Goal: Navigation & Orientation: Find specific page/section

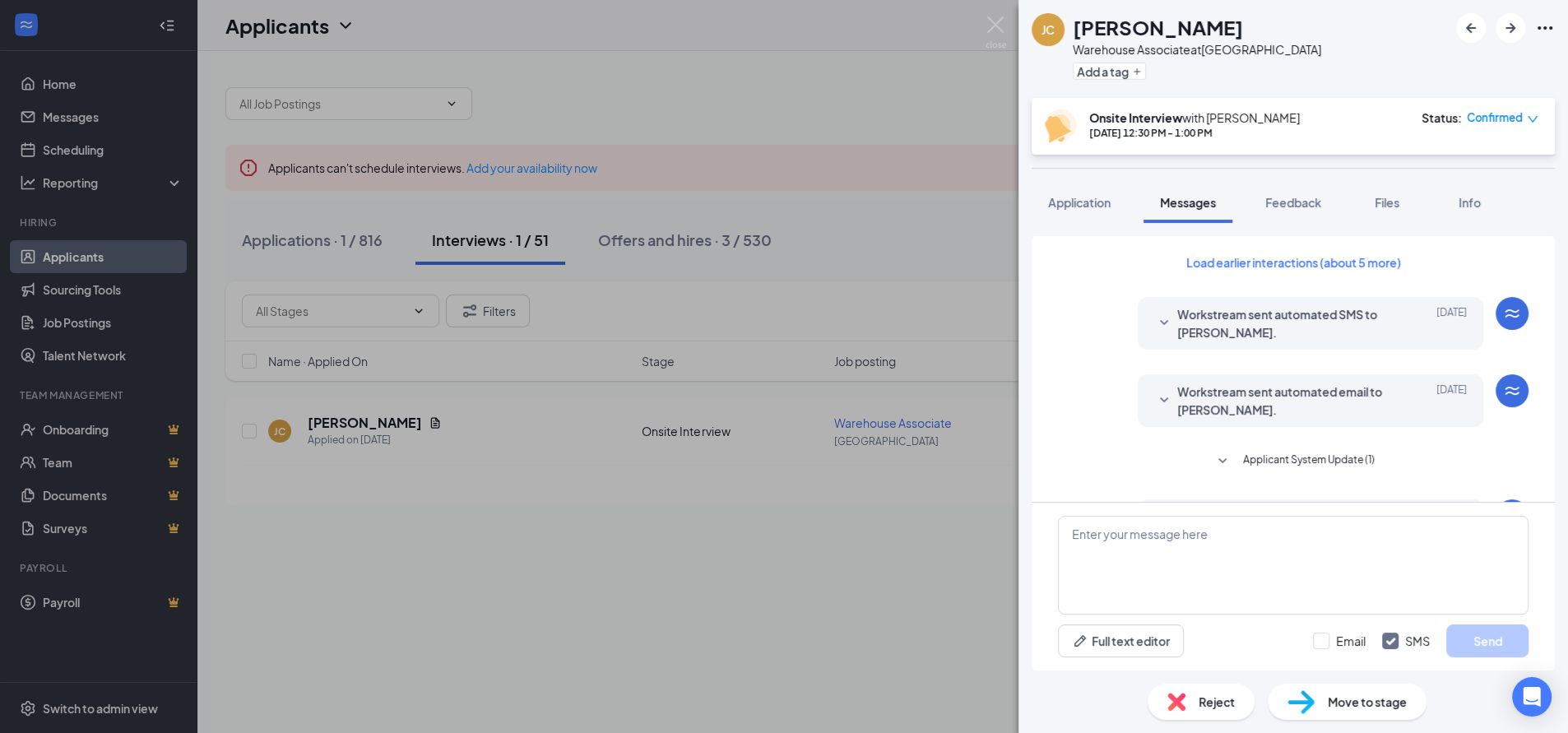
scroll to position [697, 0]
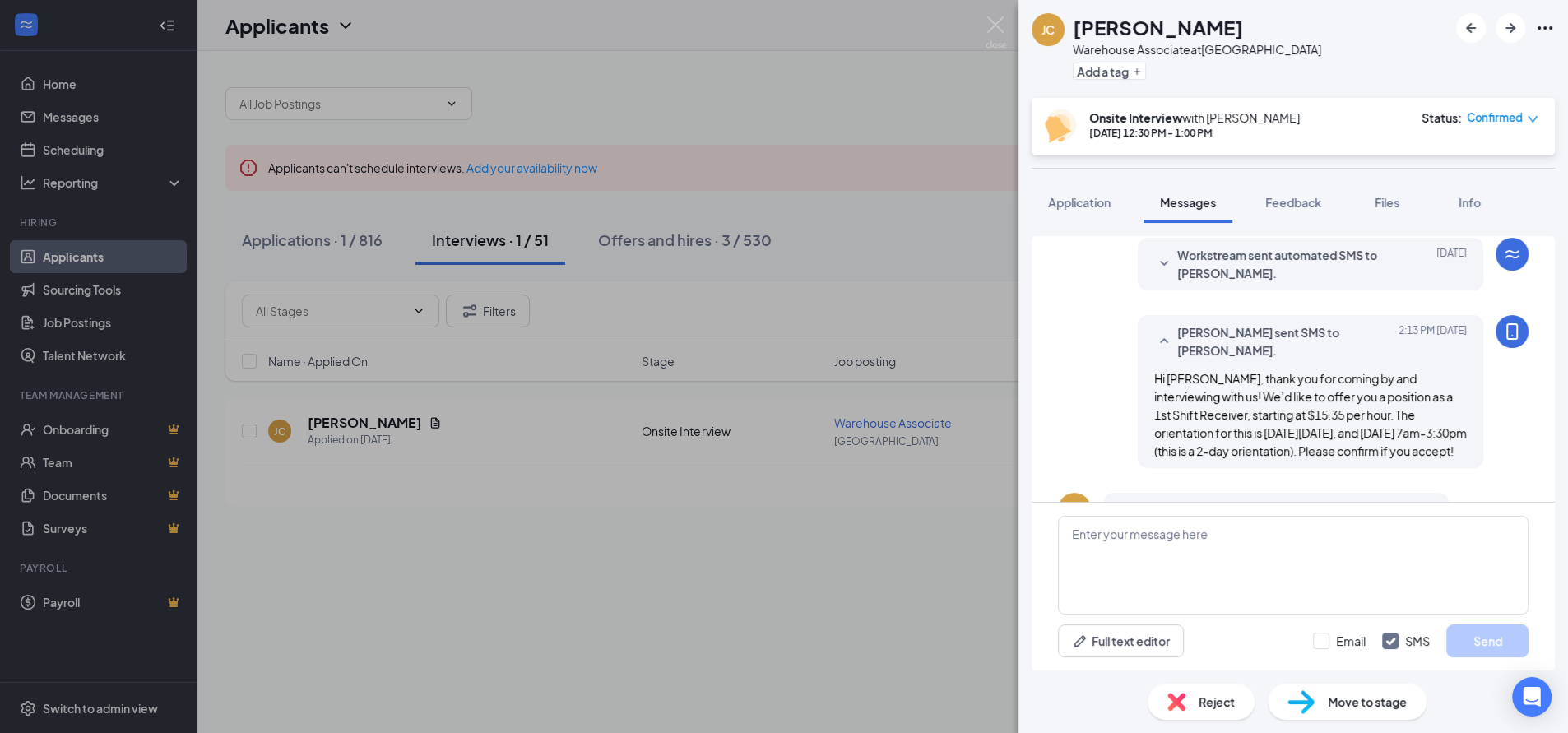
click at [24, 710] on div "[PERSON_NAME] Warehouse Associate at [GEOGRAPHIC_DATA] Add a tag Onsite Intervi…" at bounding box center [784, 366] width 1568 height 733
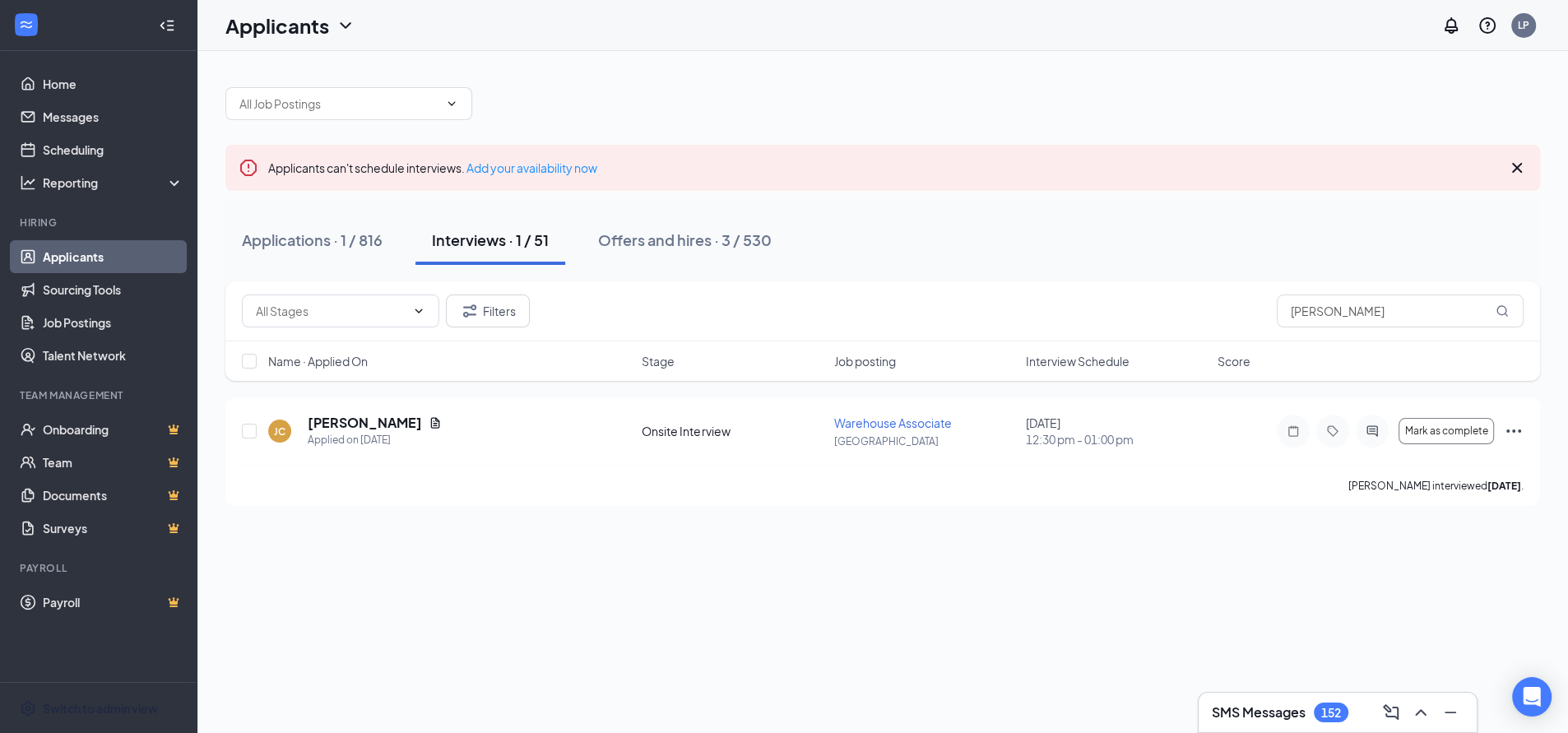
click at [24, 710] on icon "Settings" at bounding box center [28, 708] width 17 height 17
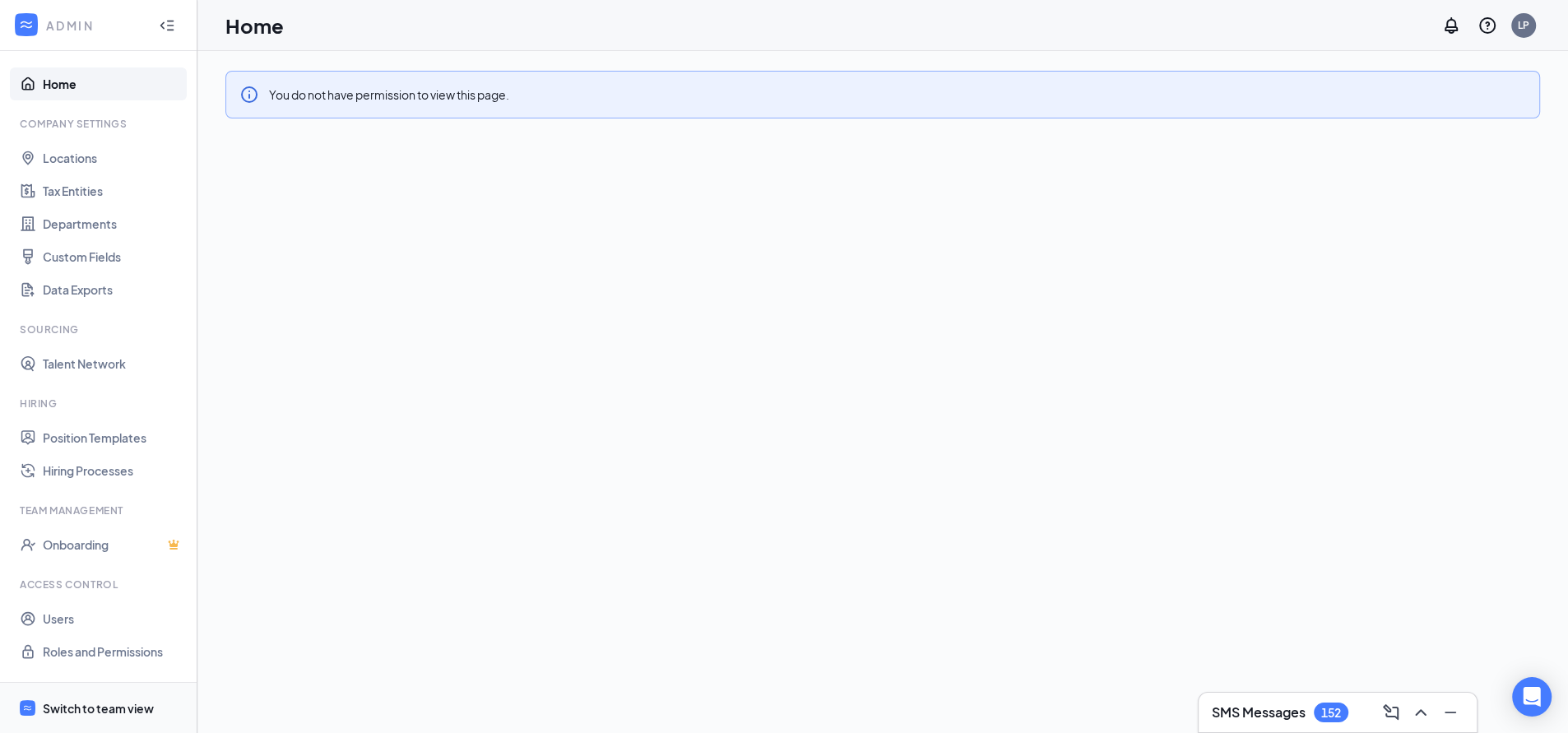
click at [67, 709] on div "Switch to team view" at bounding box center [98, 708] width 111 height 17
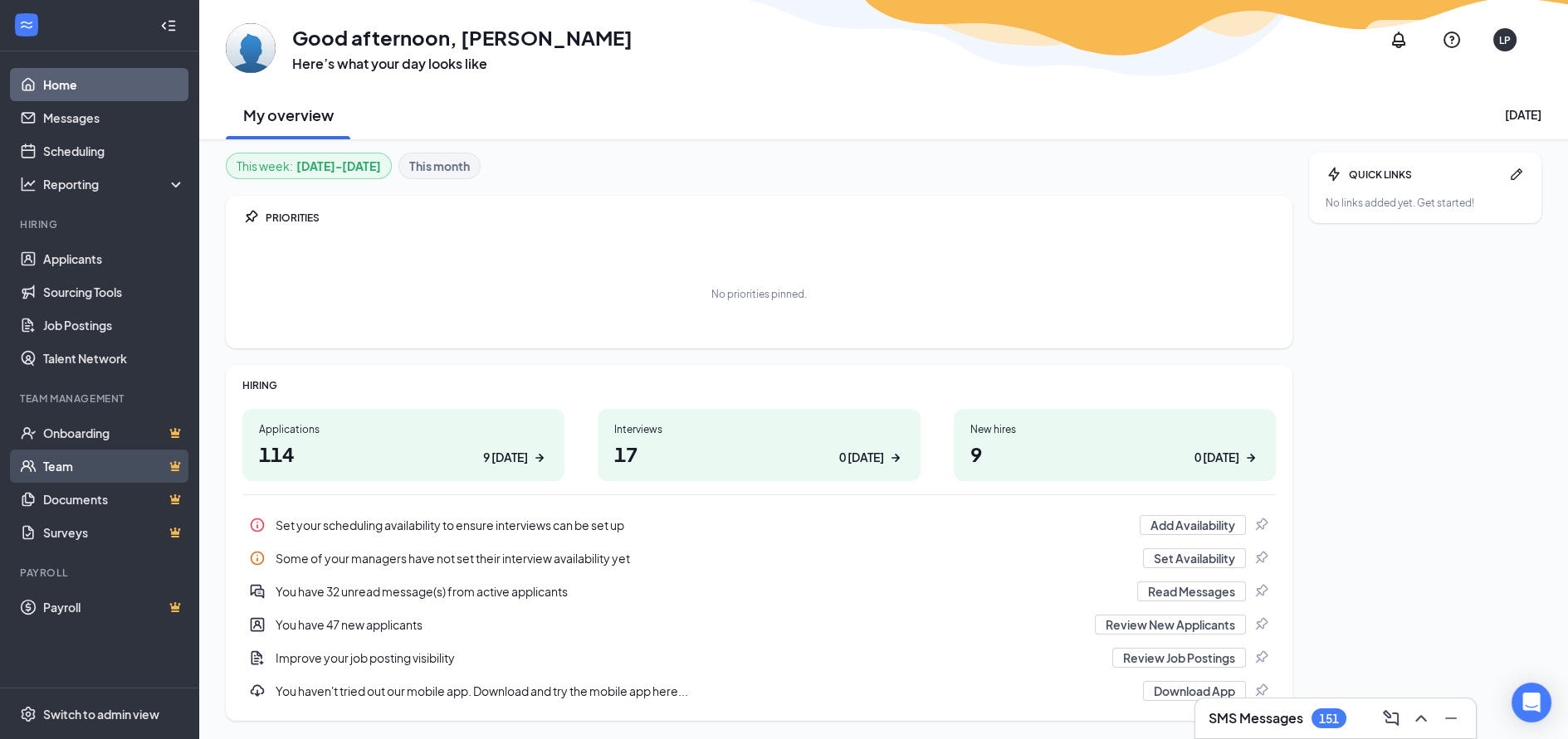
click at [53, 462] on link "Team" at bounding box center [114, 466] width 142 height 33
